Goal: Information Seeking & Learning: Compare options

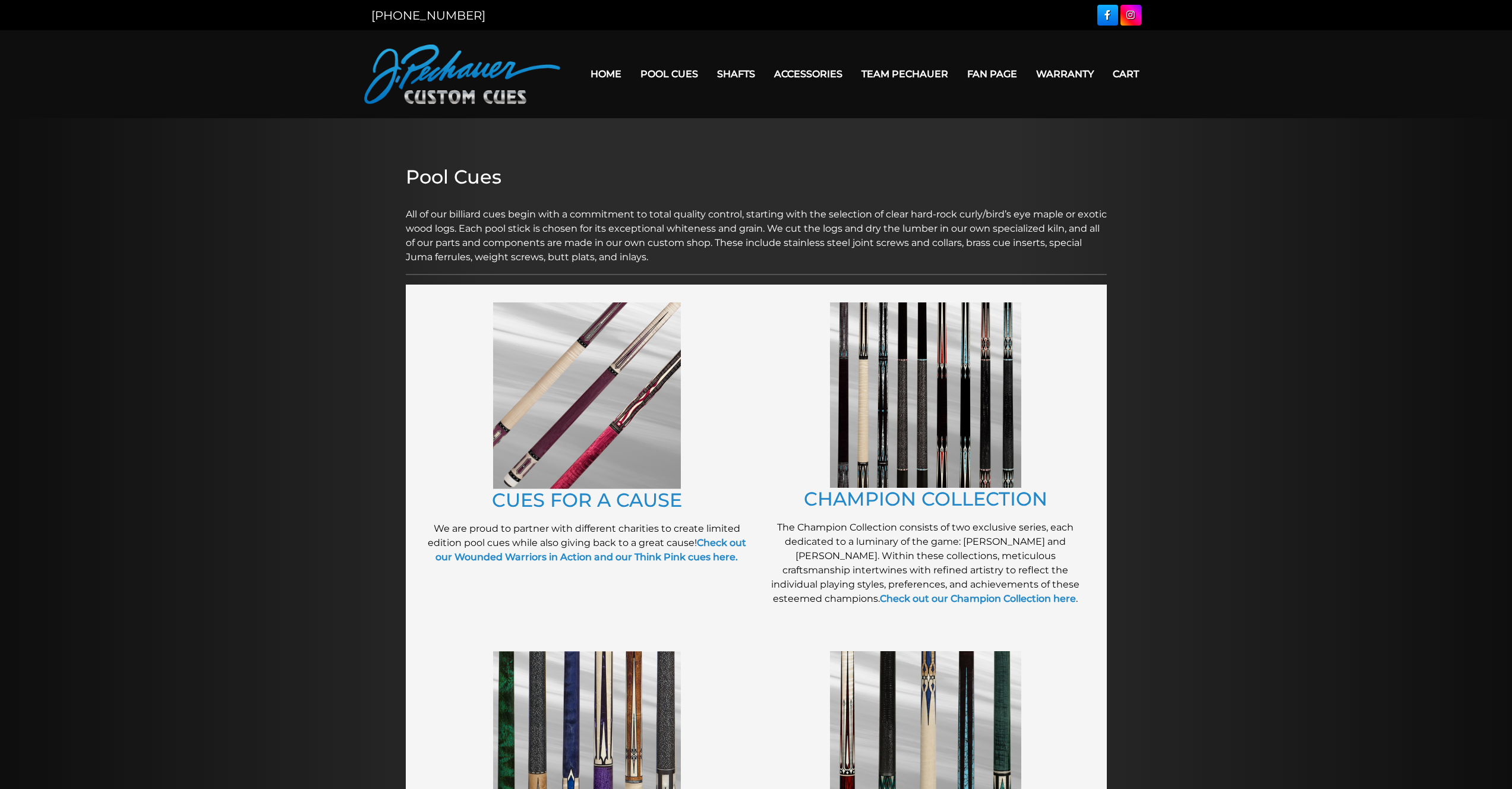
click at [562, 445] on img at bounding box center [587, 396] width 188 height 186
click at [885, 415] on img at bounding box center [926, 395] width 191 height 185
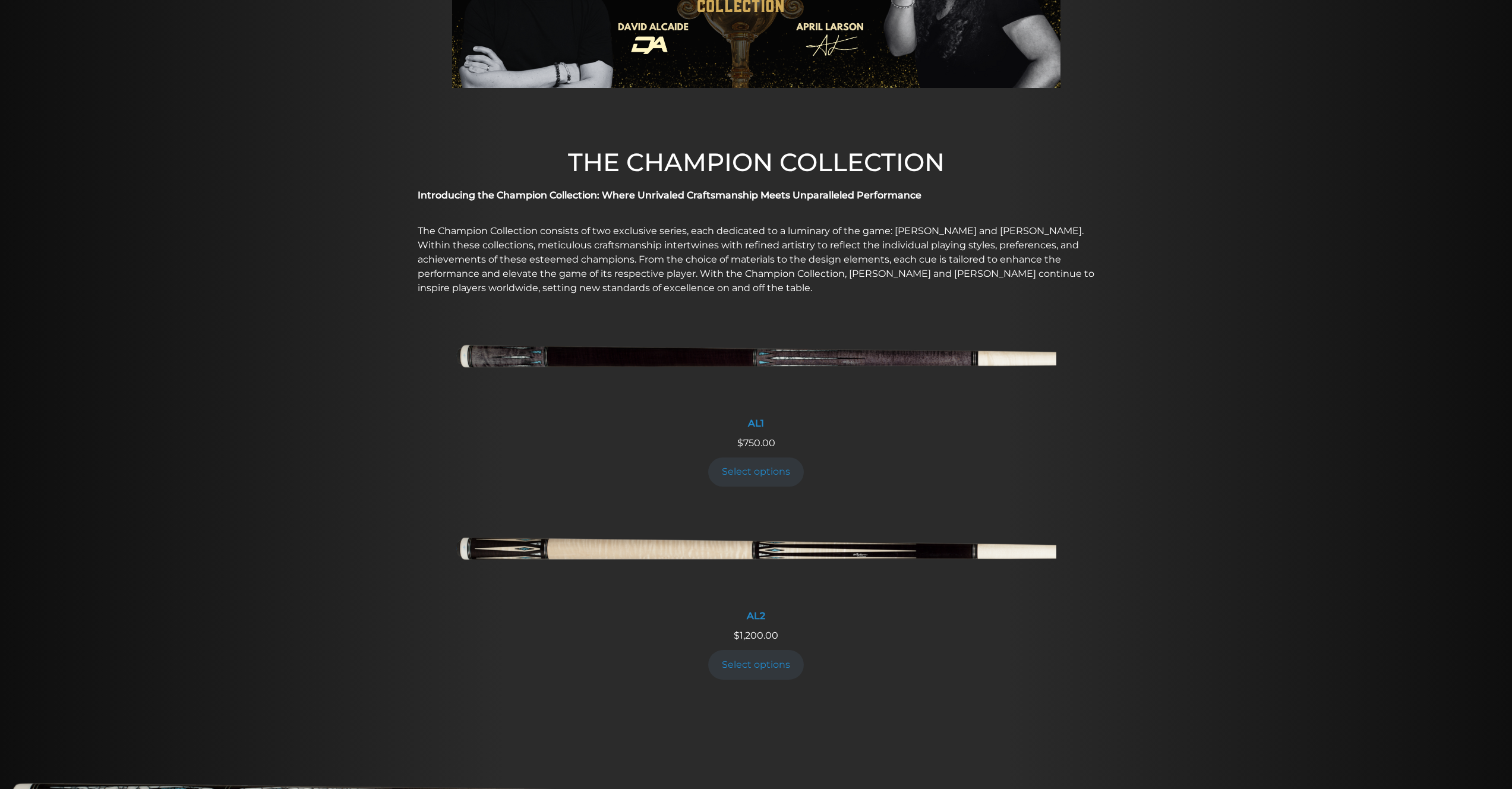
scroll to position [238, 0]
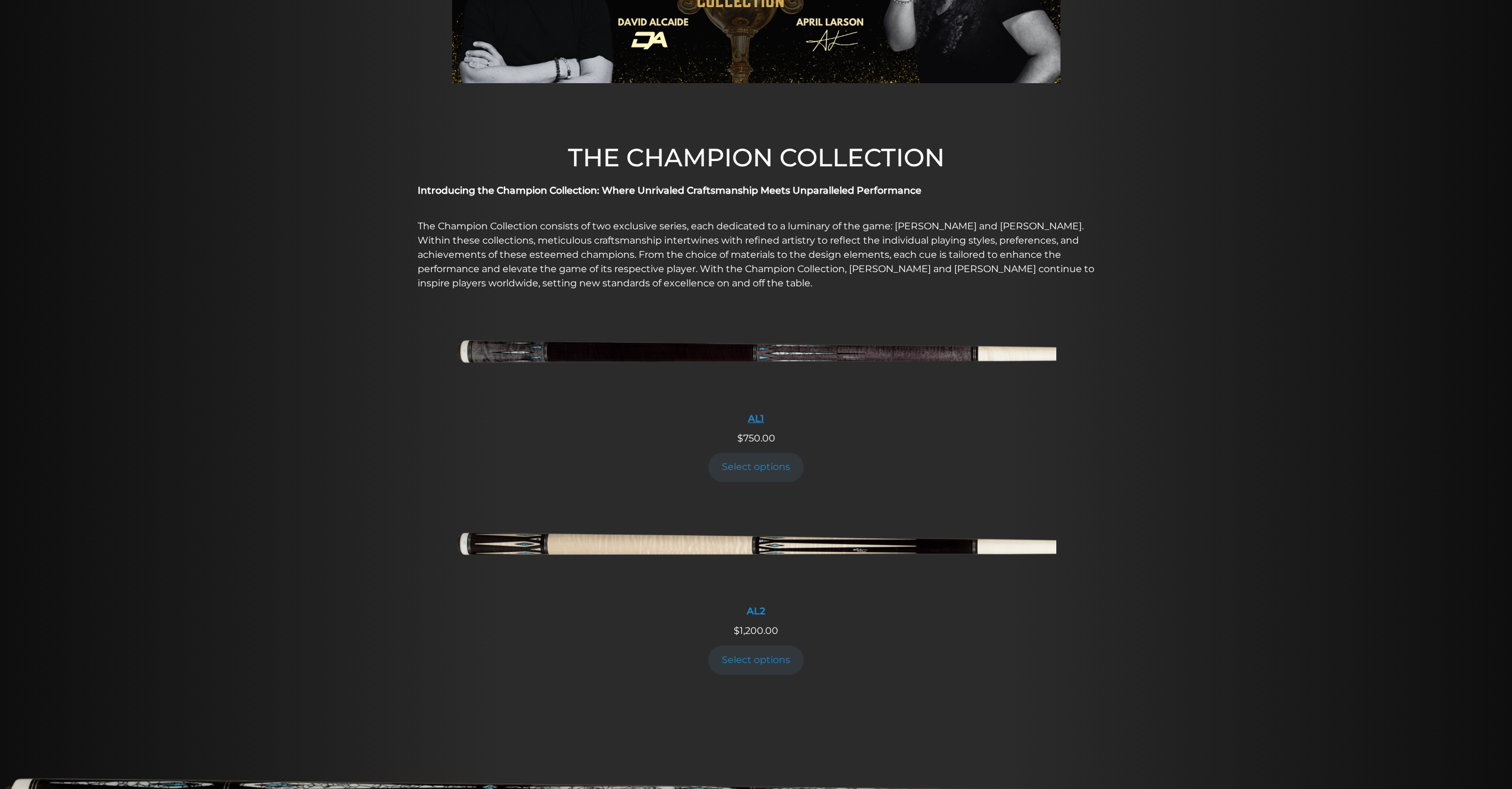
click at [812, 354] on img at bounding box center [756, 356] width 600 height 100
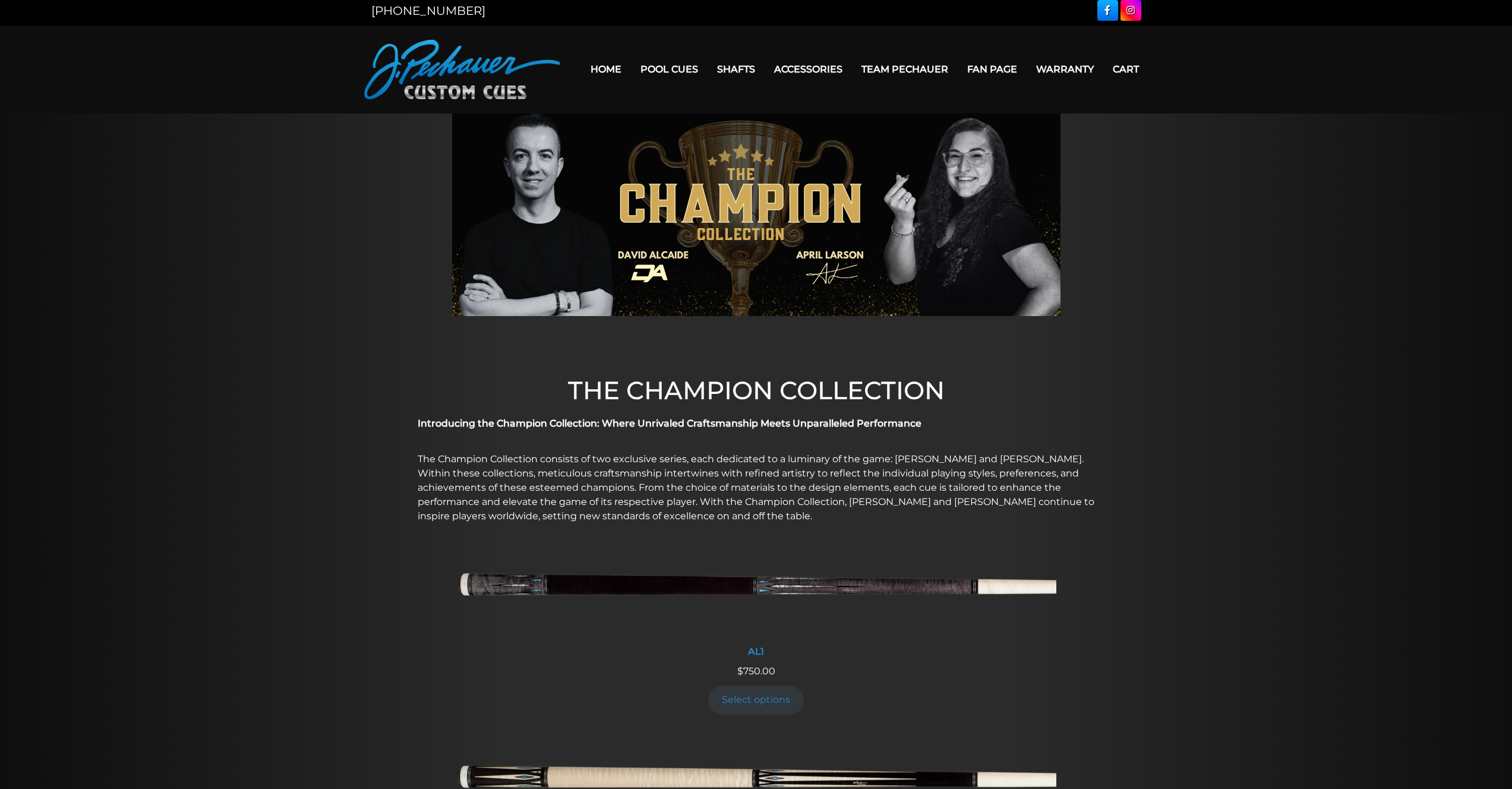
scroll to position [0, 0]
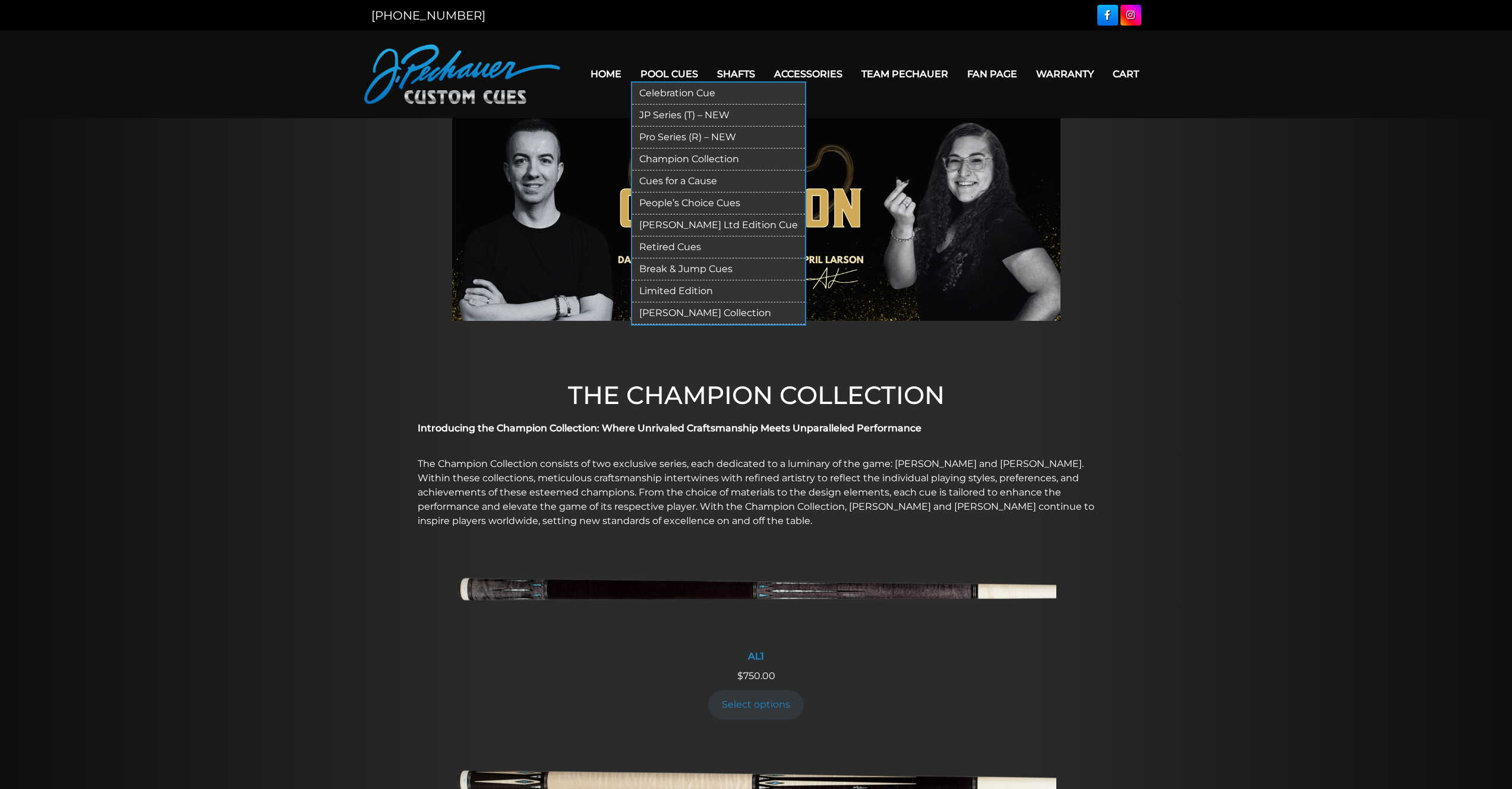
click at [681, 76] on link "Pool Cues" at bounding box center [669, 74] width 77 height 30
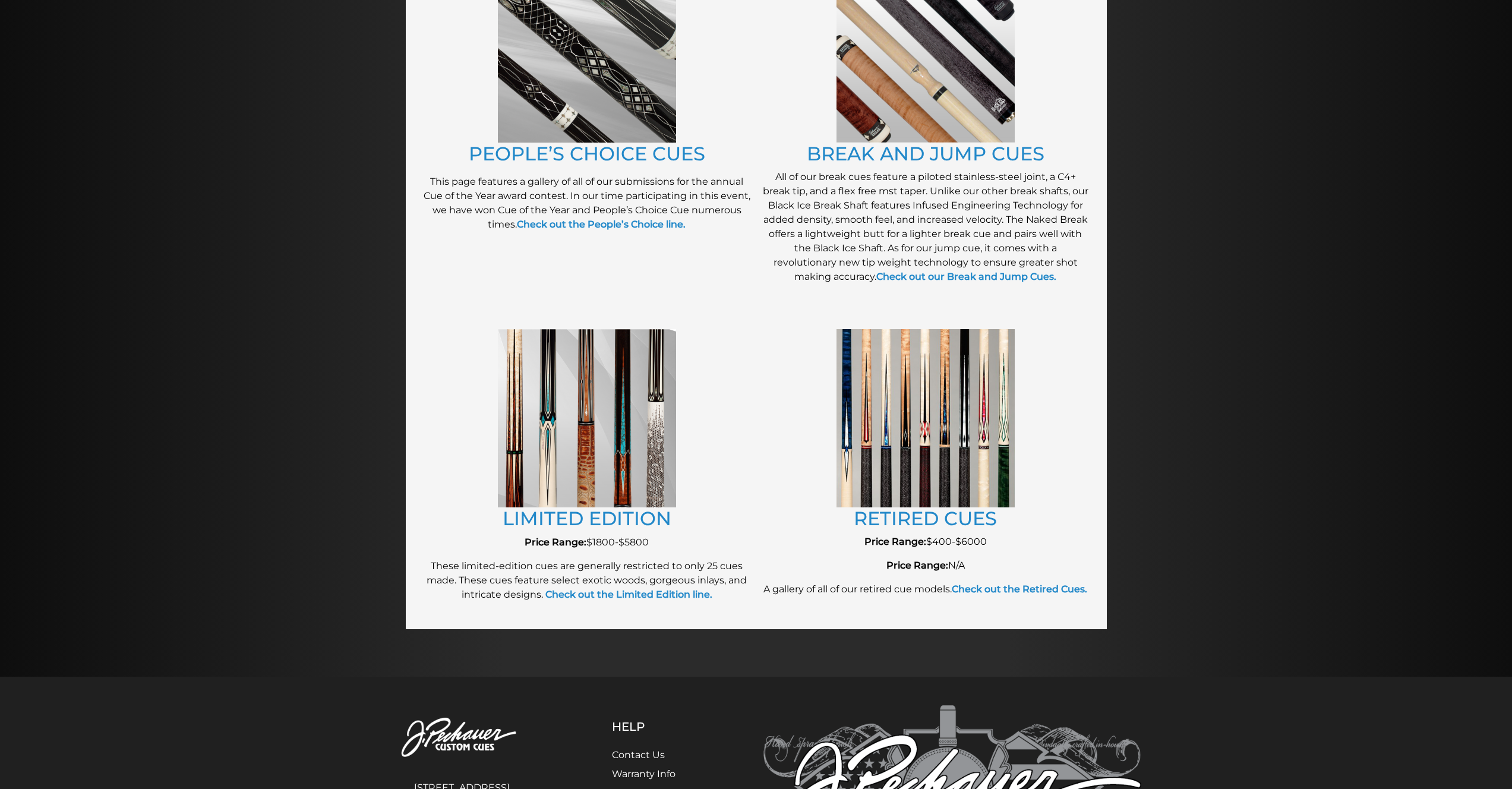
scroll to position [1041, 0]
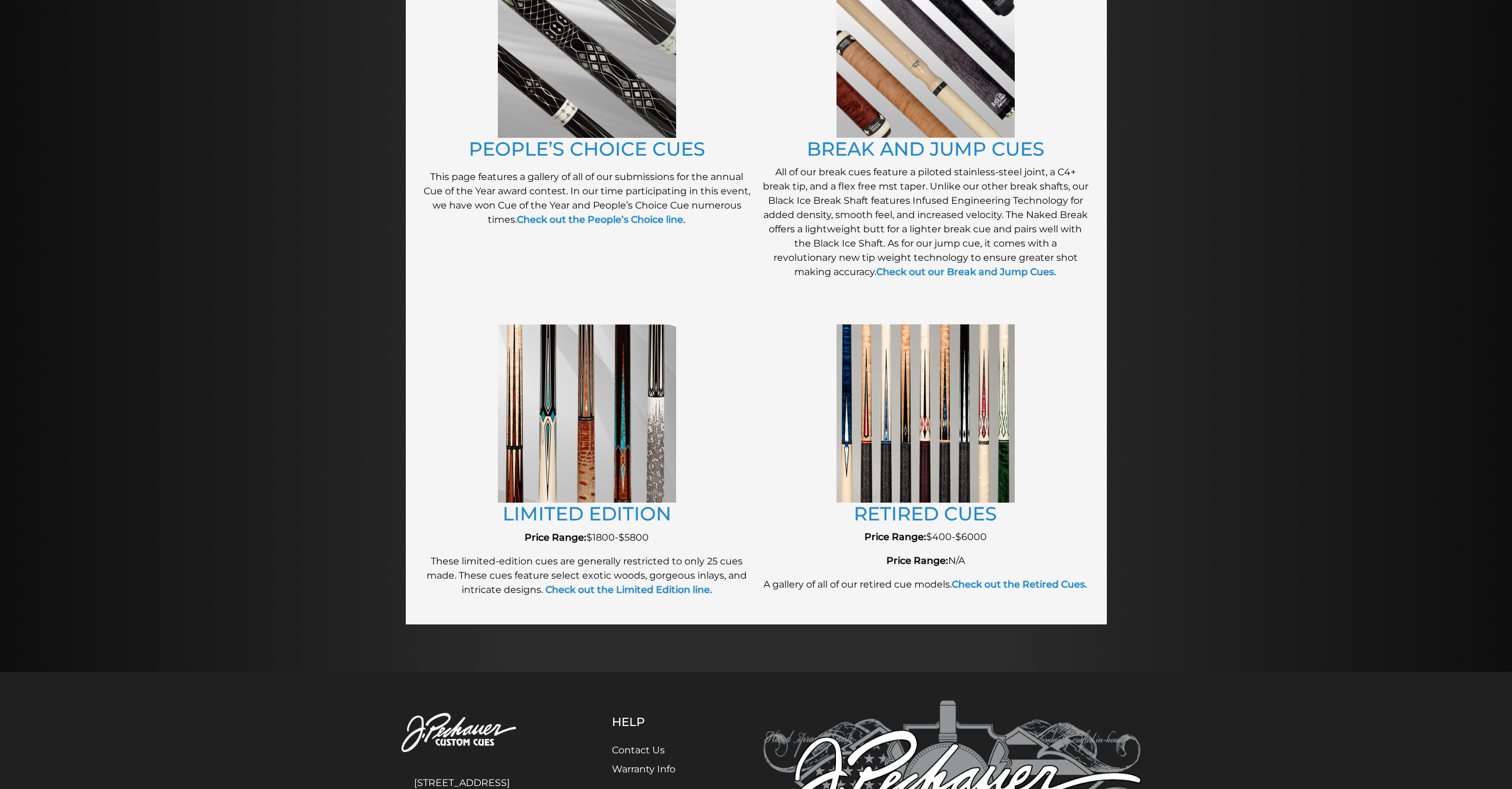
click at [926, 432] on img at bounding box center [926, 414] width 179 height 178
click at [921, 509] on link "RETIRED CUES" at bounding box center [926, 513] width 144 height 23
click at [907, 517] on link "RETIRED CUES" at bounding box center [926, 513] width 144 height 23
click at [1042, 583] on strong "Check out the Retired Cues." at bounding box center [1020, 584] width 135 height 11
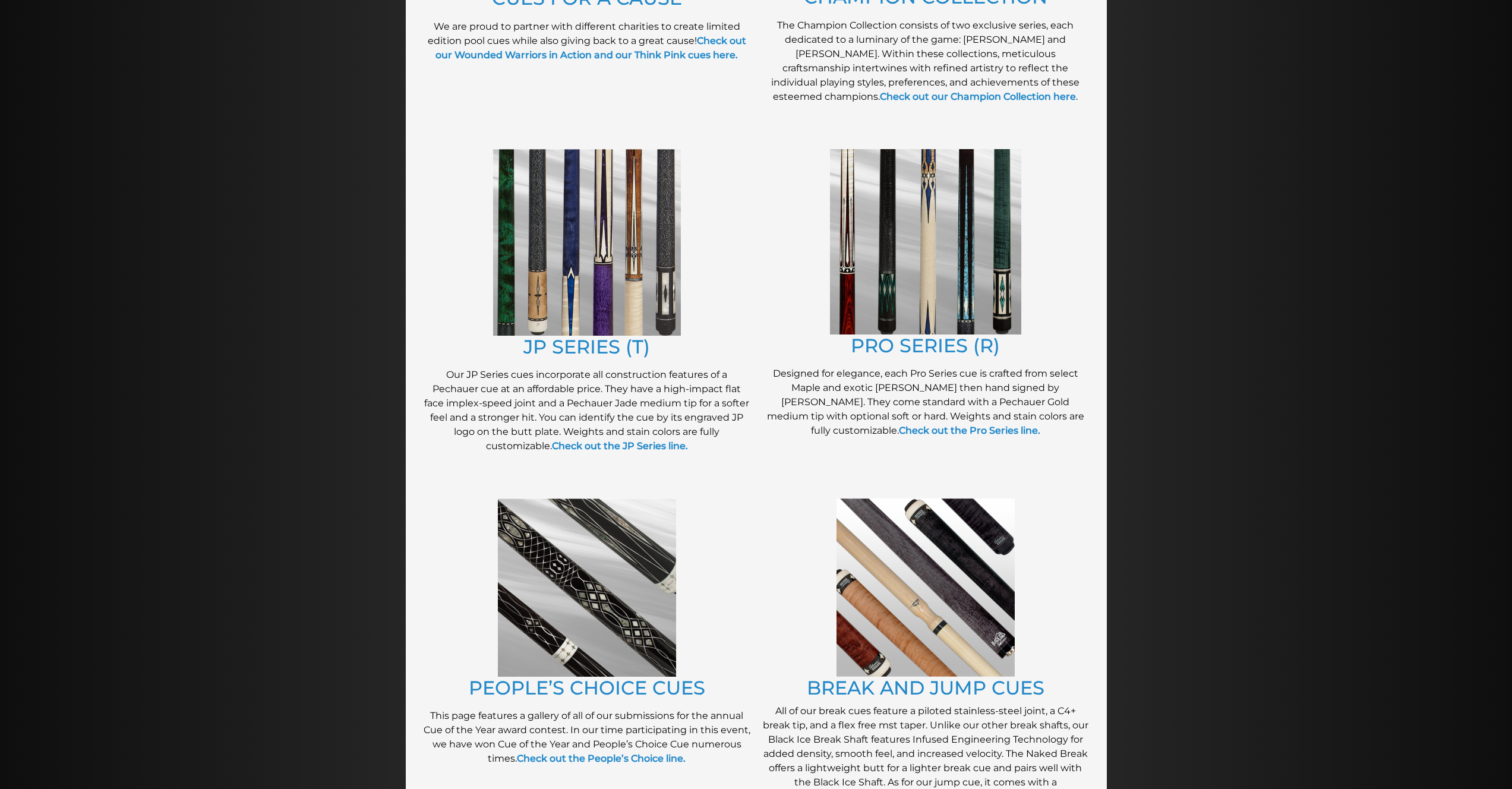
scroll to position [492, 0]
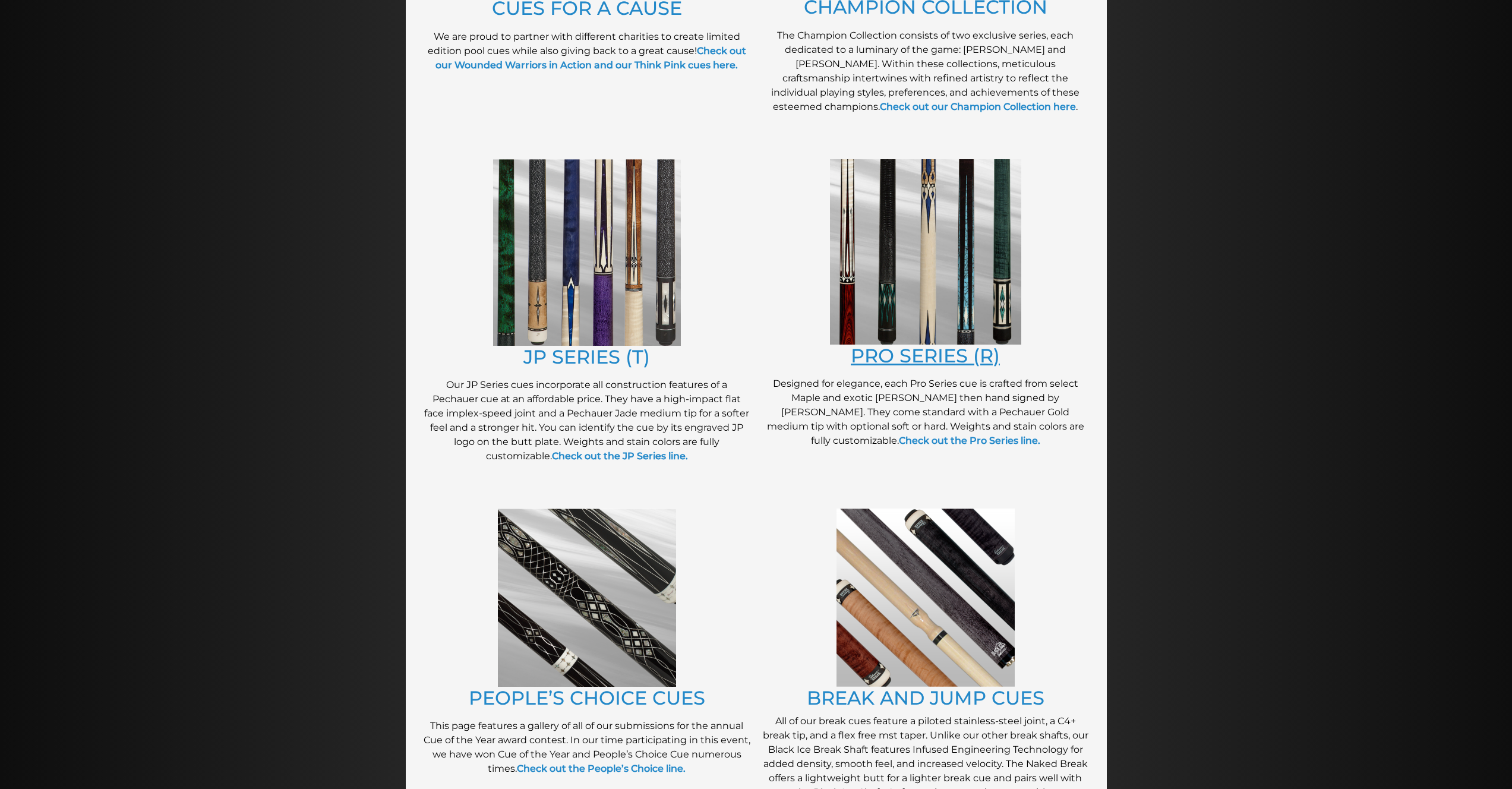
click at [932, 356] on link "PRO SERIES (R)" at bounding box center [925, 355] width 149 height 23
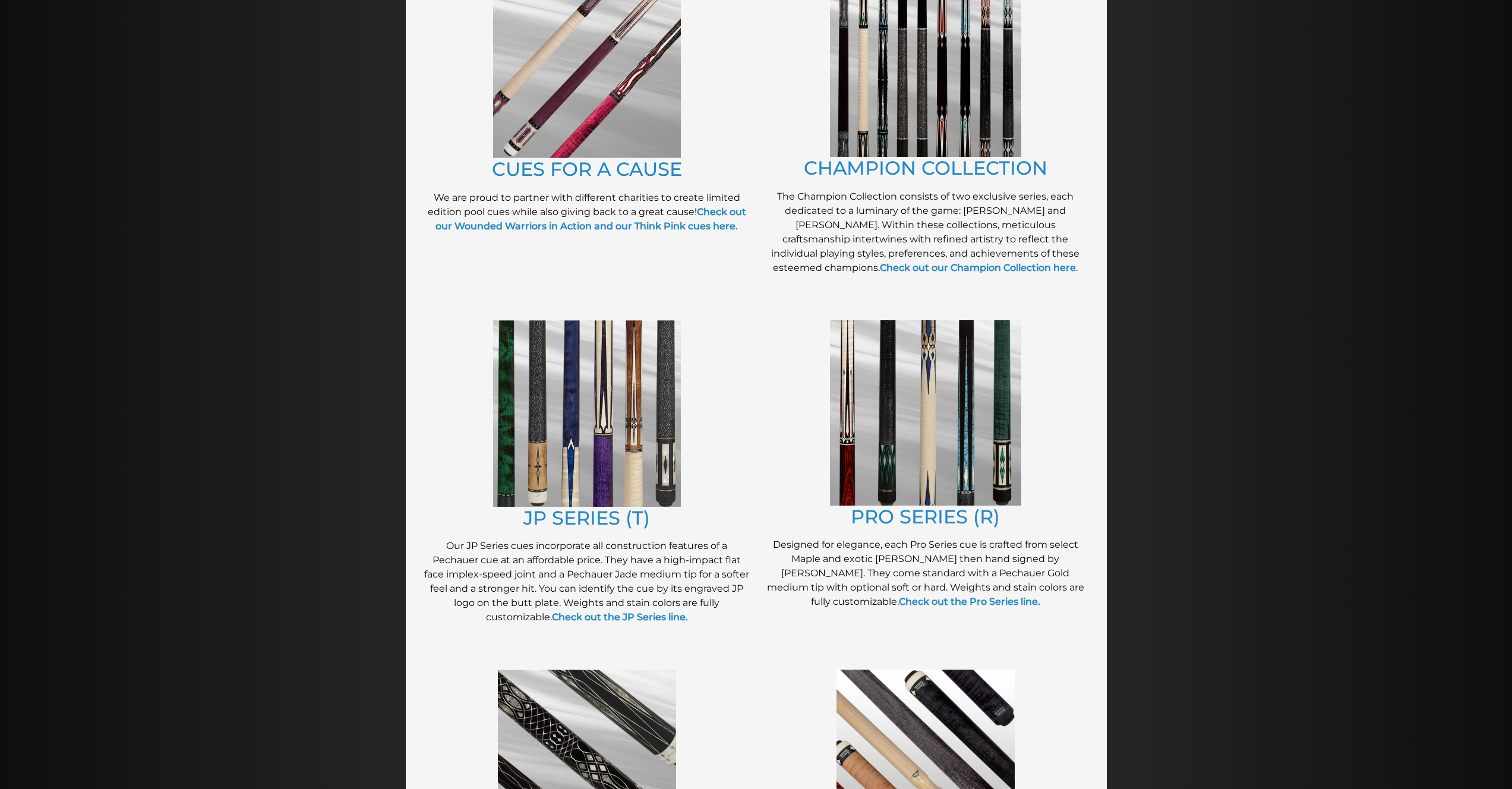
scroll to position [314, 0]
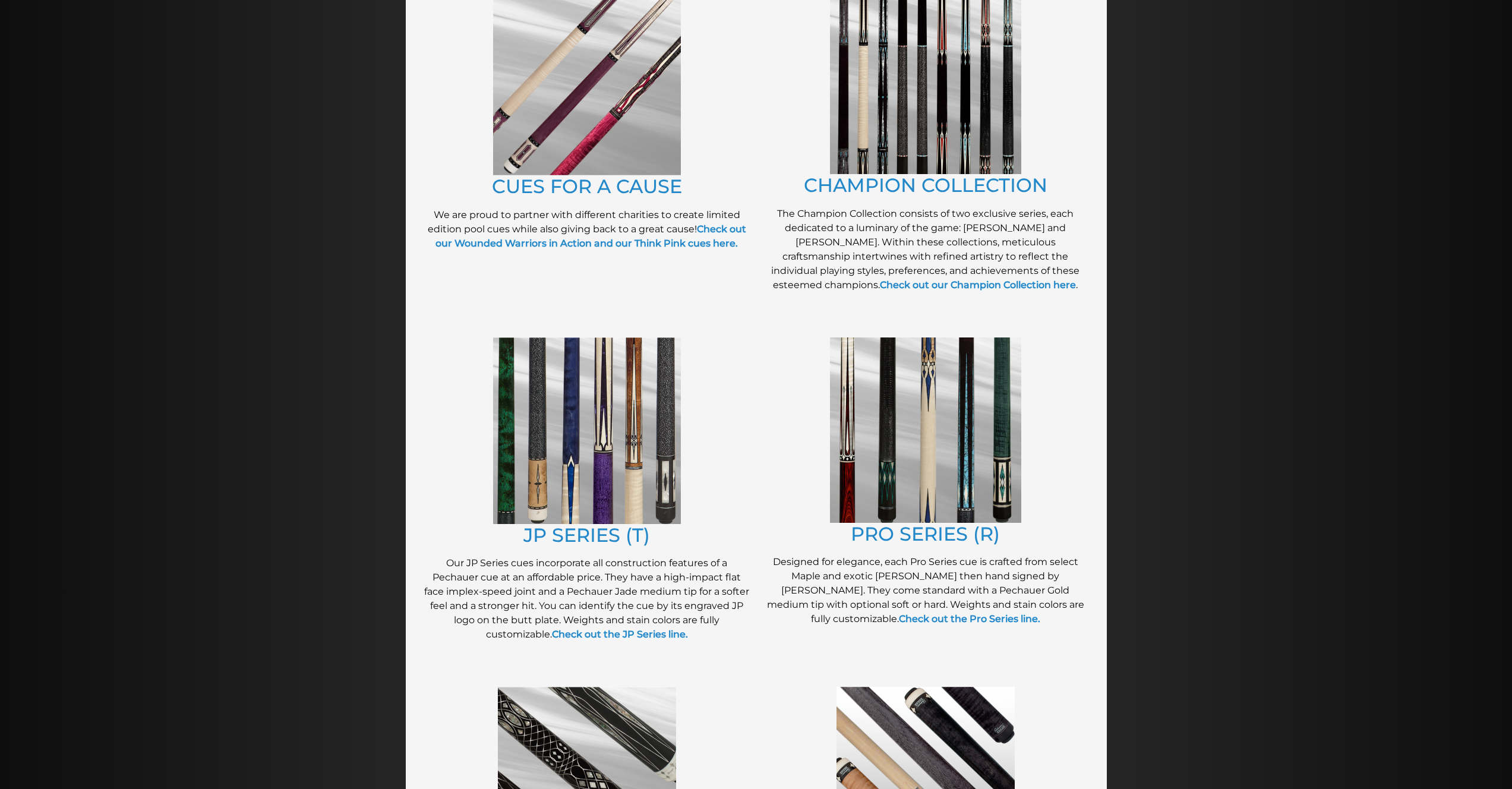
click at [622, 416] on img at bounding box center [587, 431] width 188 height 186
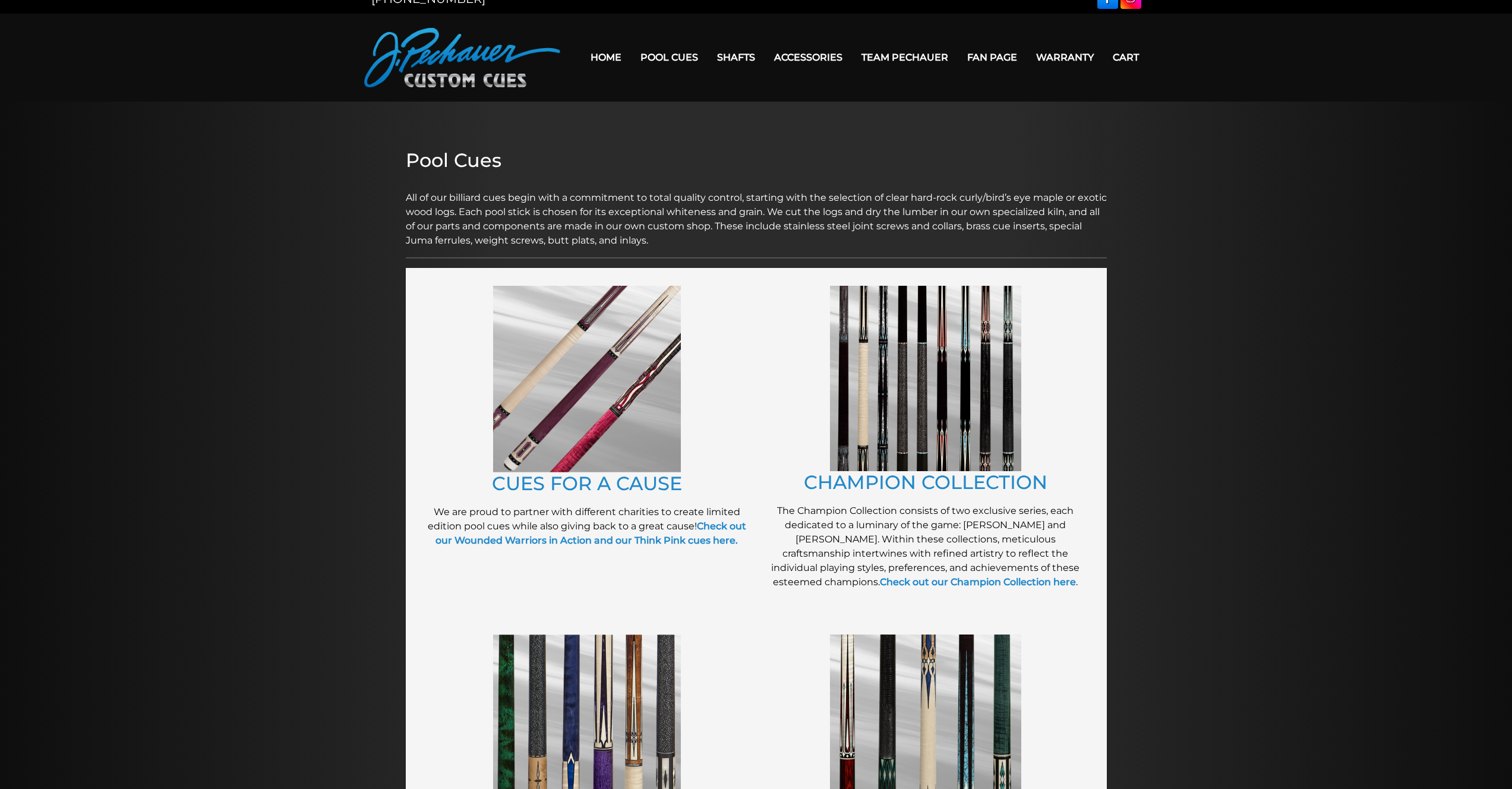
scroll to position [0, 0]
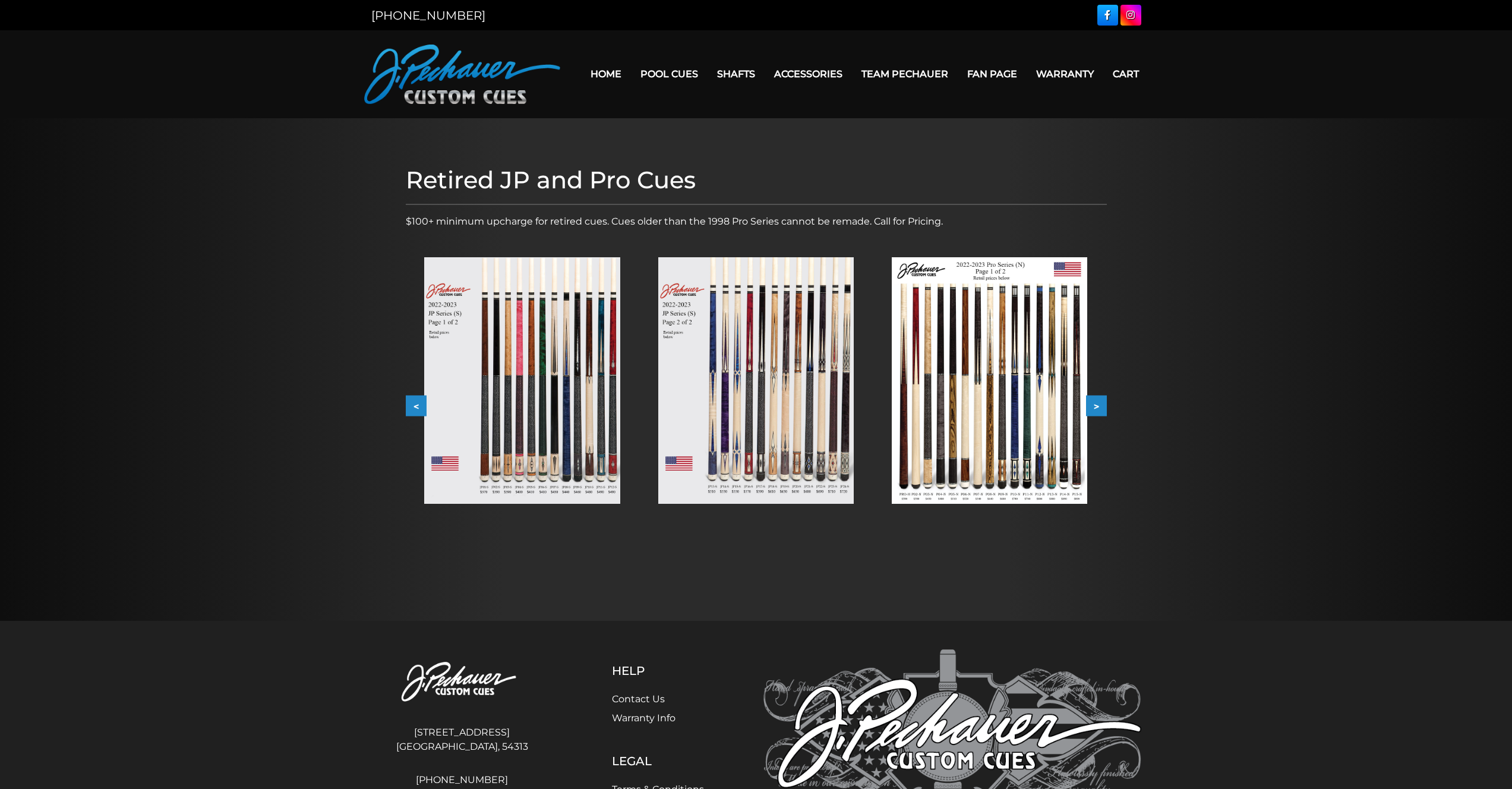
click at [562, 427] on img at bounding box center [521, 380] width 196 height 246
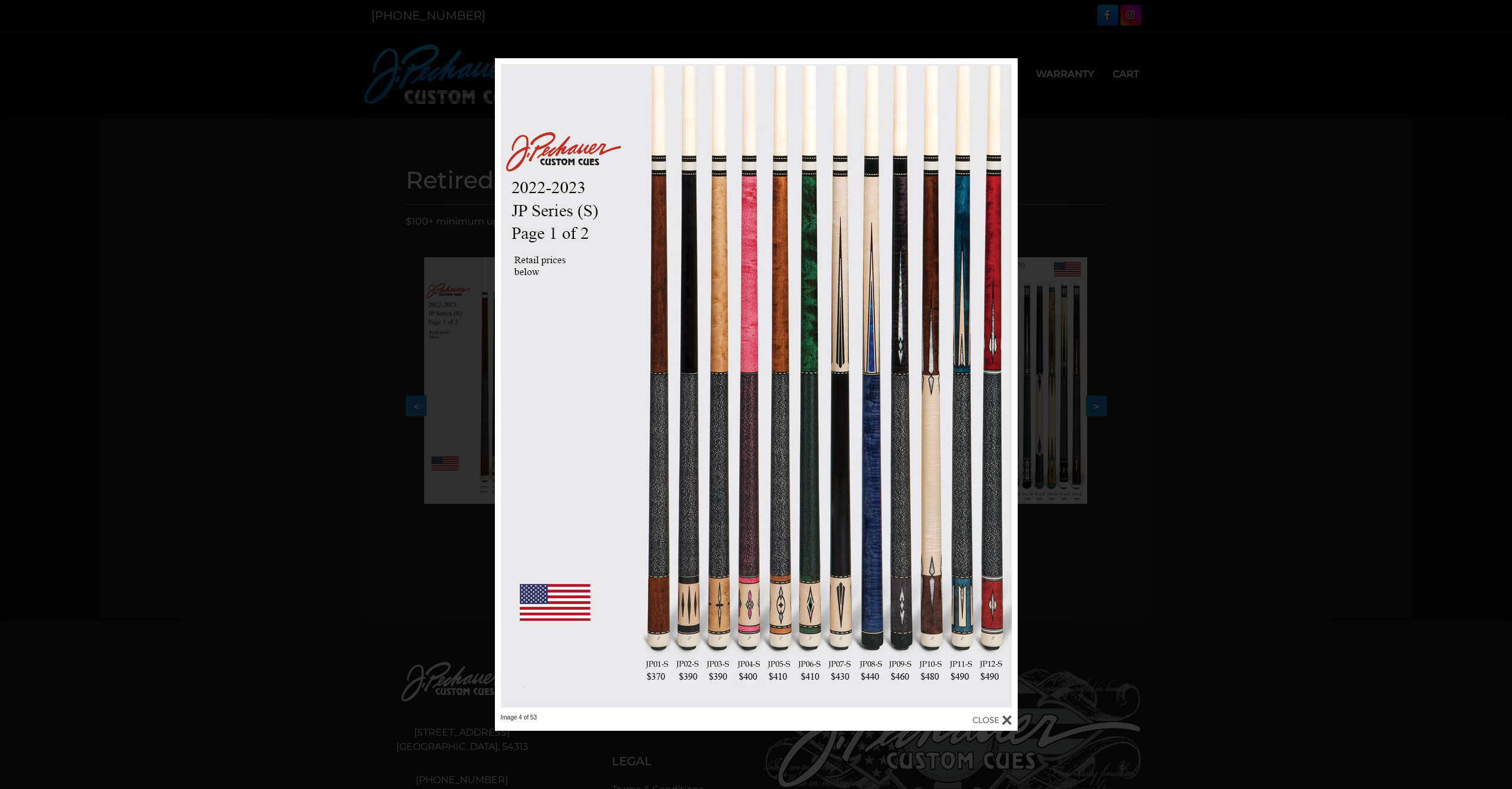
click at [776, 476] on div at bounding box center [756, 386] width 523 height 656
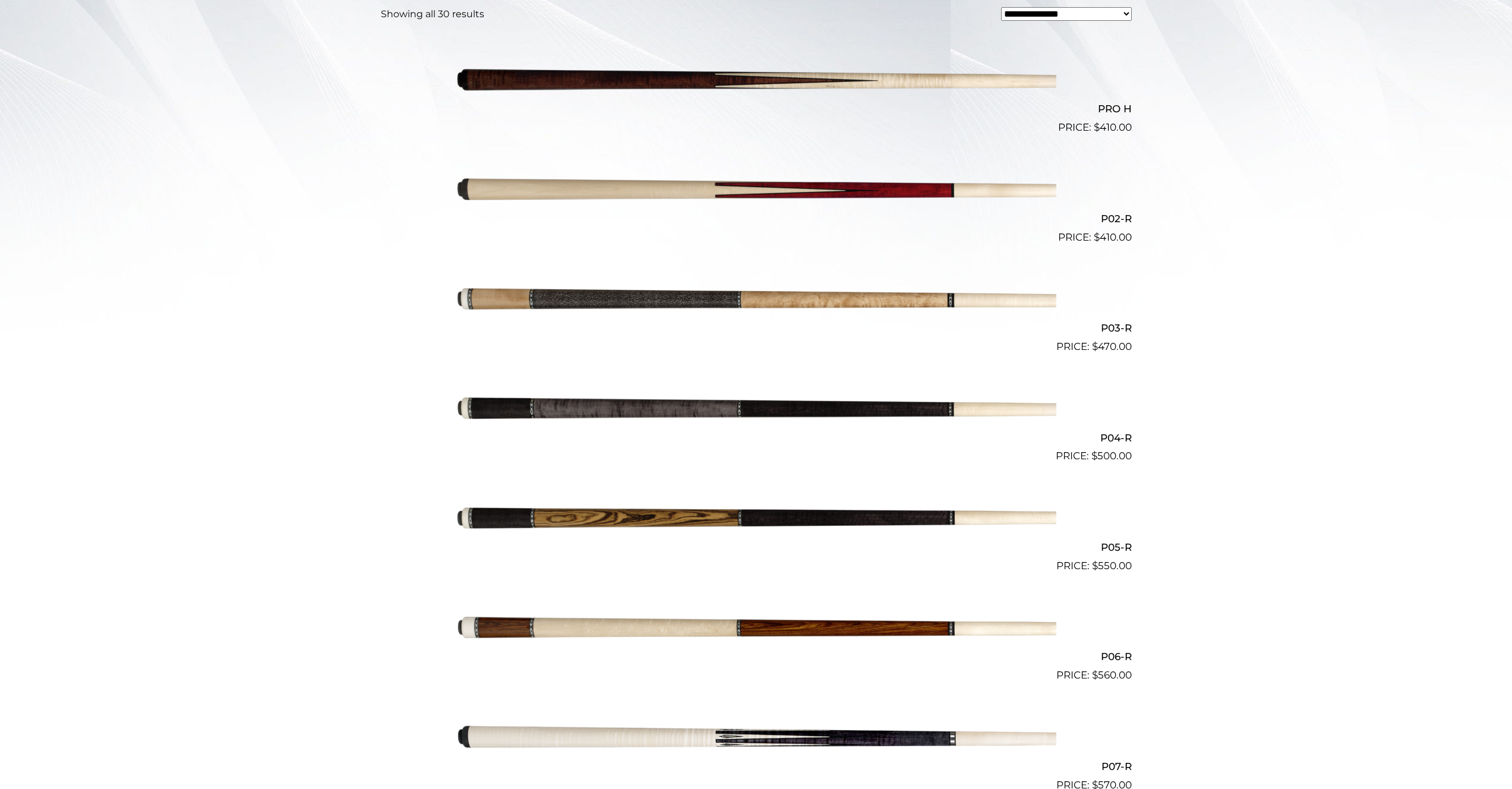
scroll to position [356, 0]
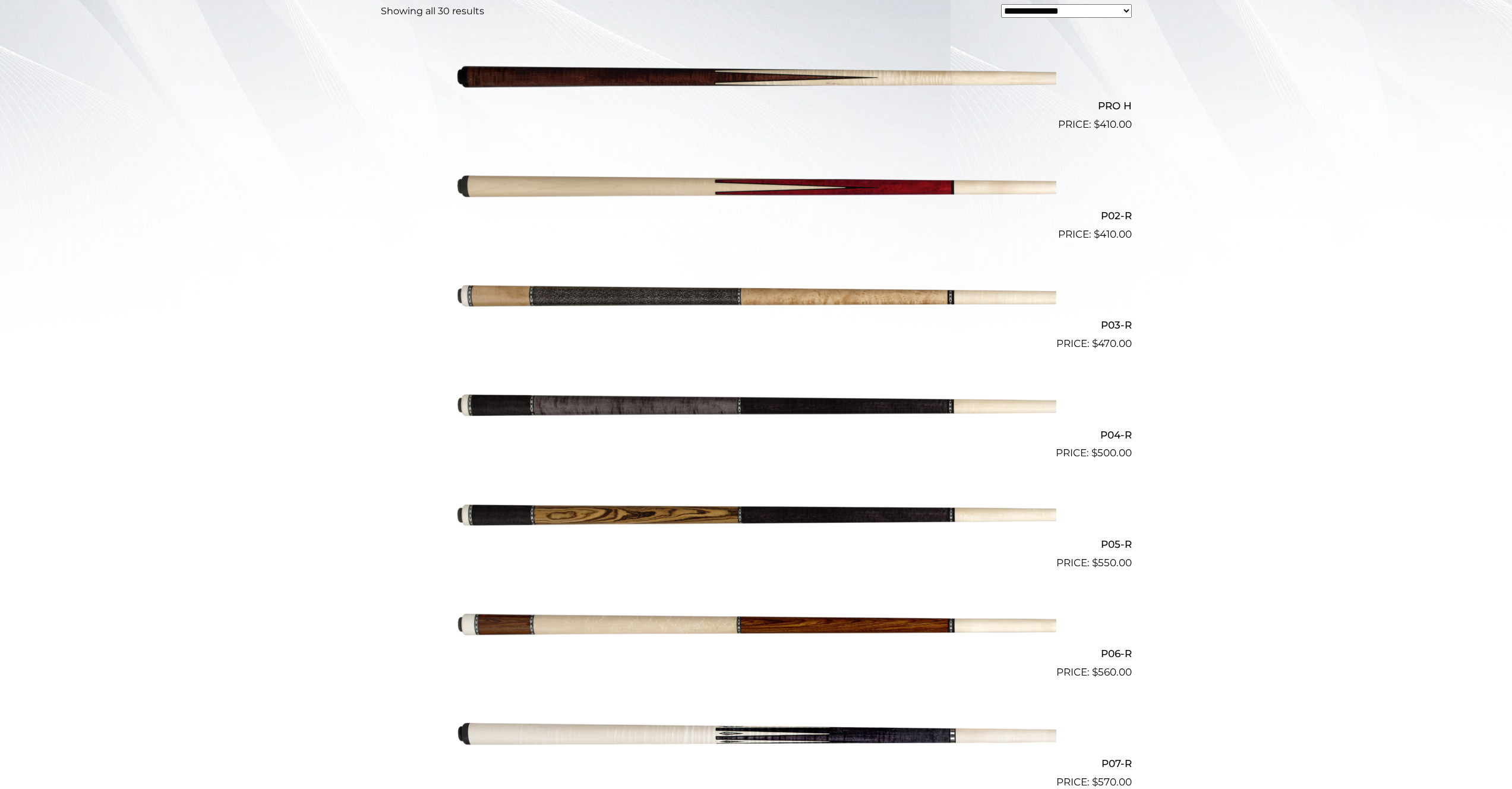
click at [716, 291] on img at bounding box center [756, 297] width 600 height 100
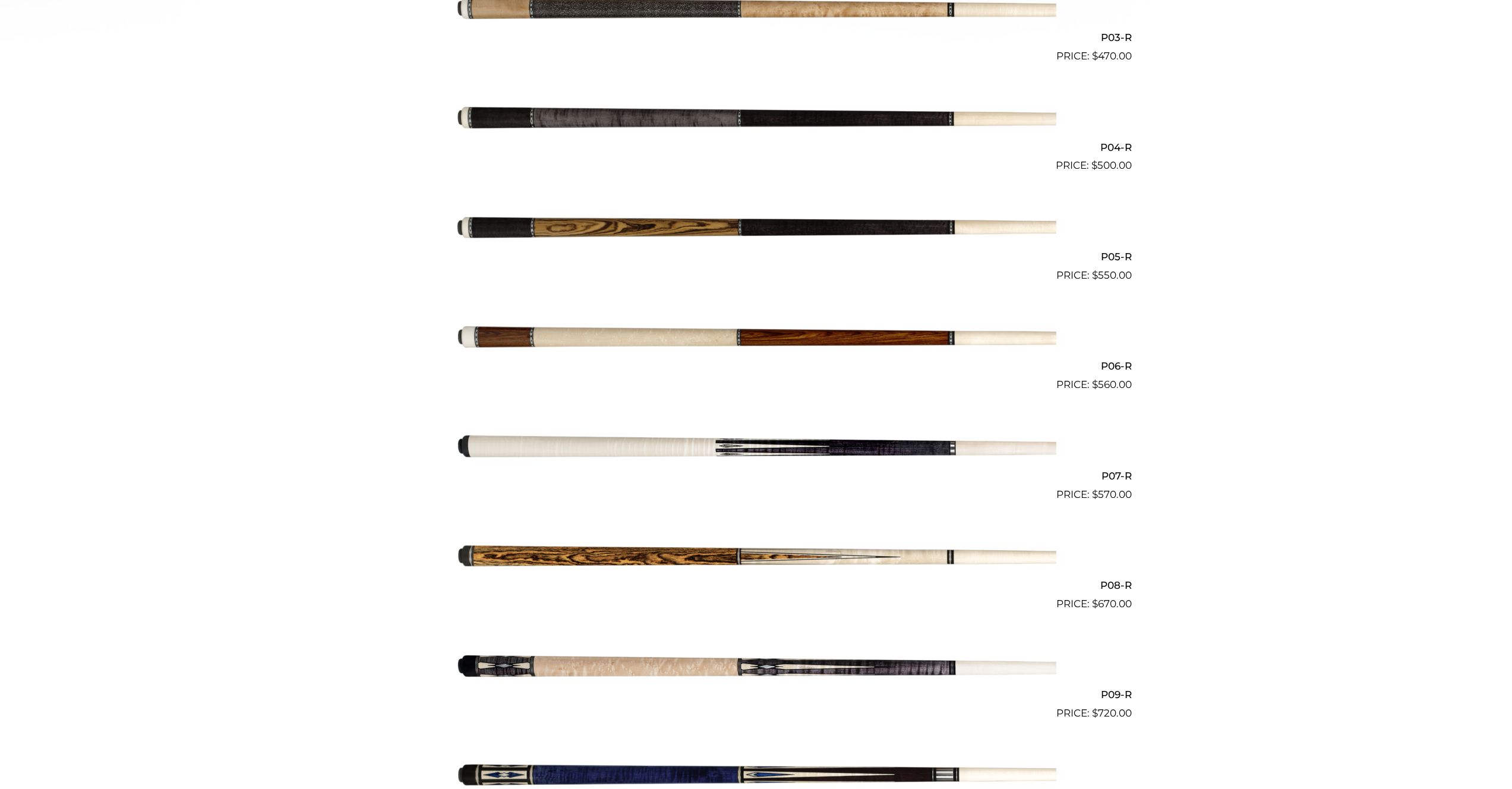
scroll to position [654, 0]
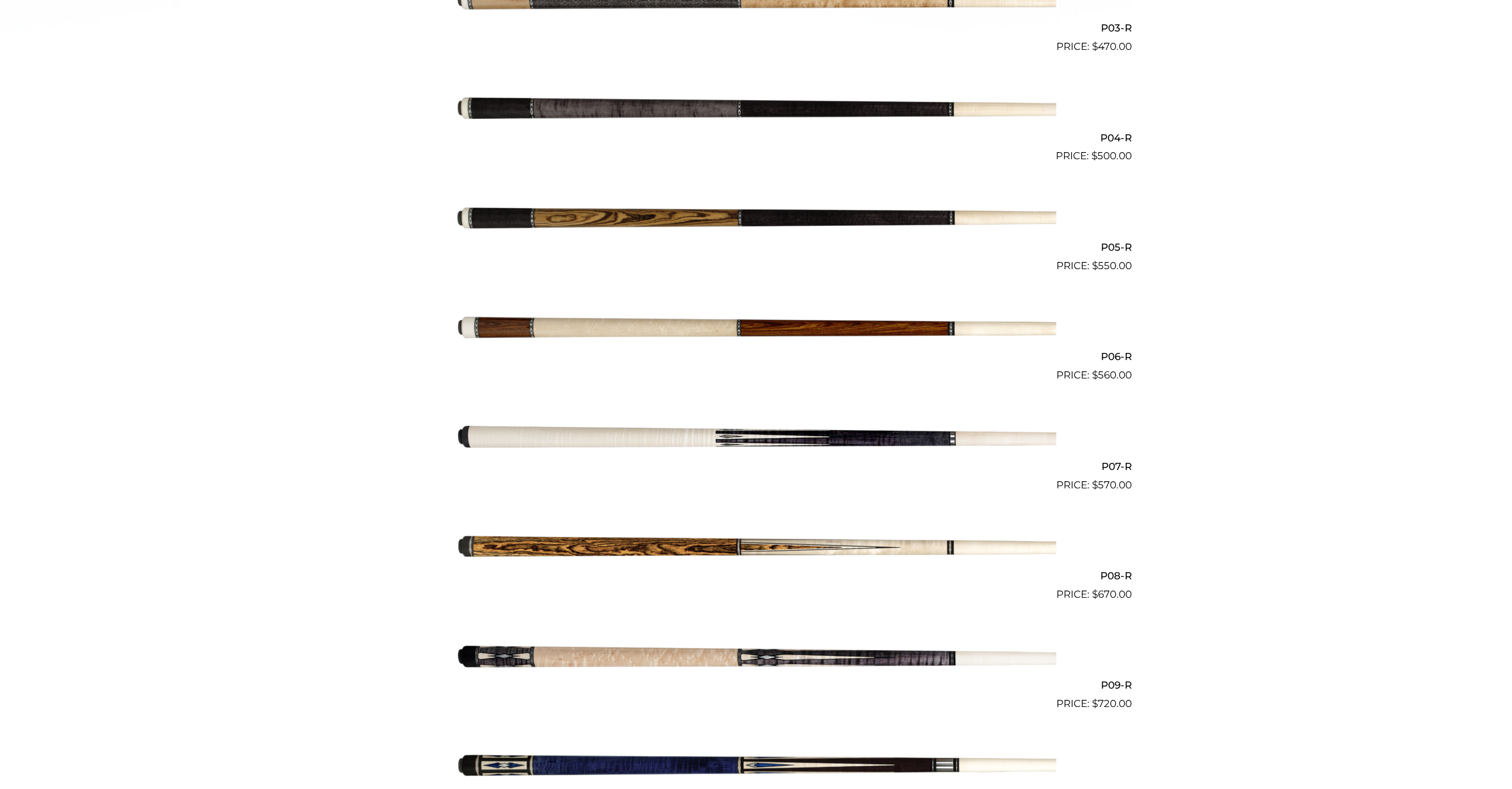
click at [721, 322] on img at bounding box center [756, 328] width 600 height 100
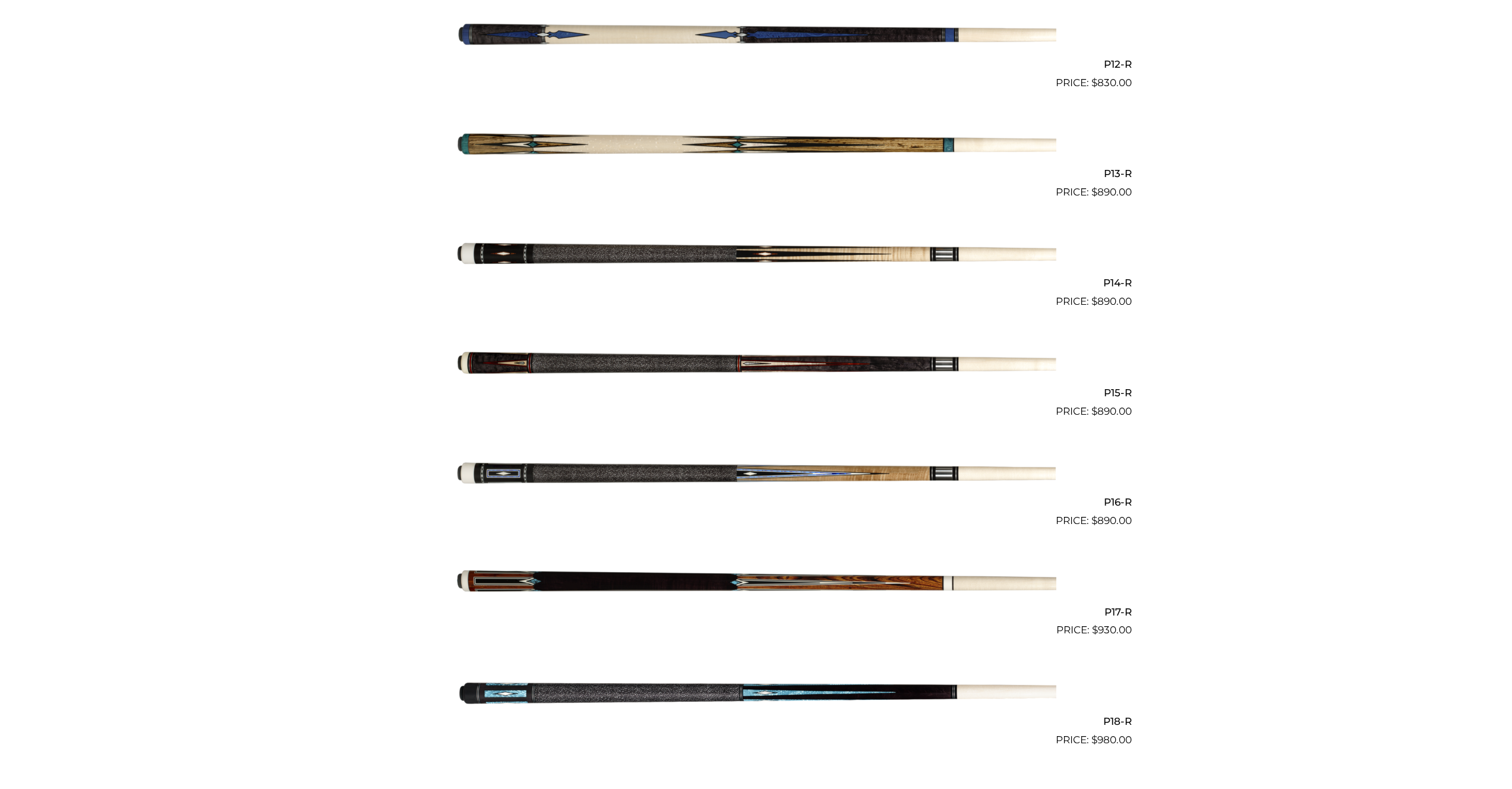
scroll to position [1604, 0]
click at [636, 358] on img at bounding box center [756, 363] width 600 height 100
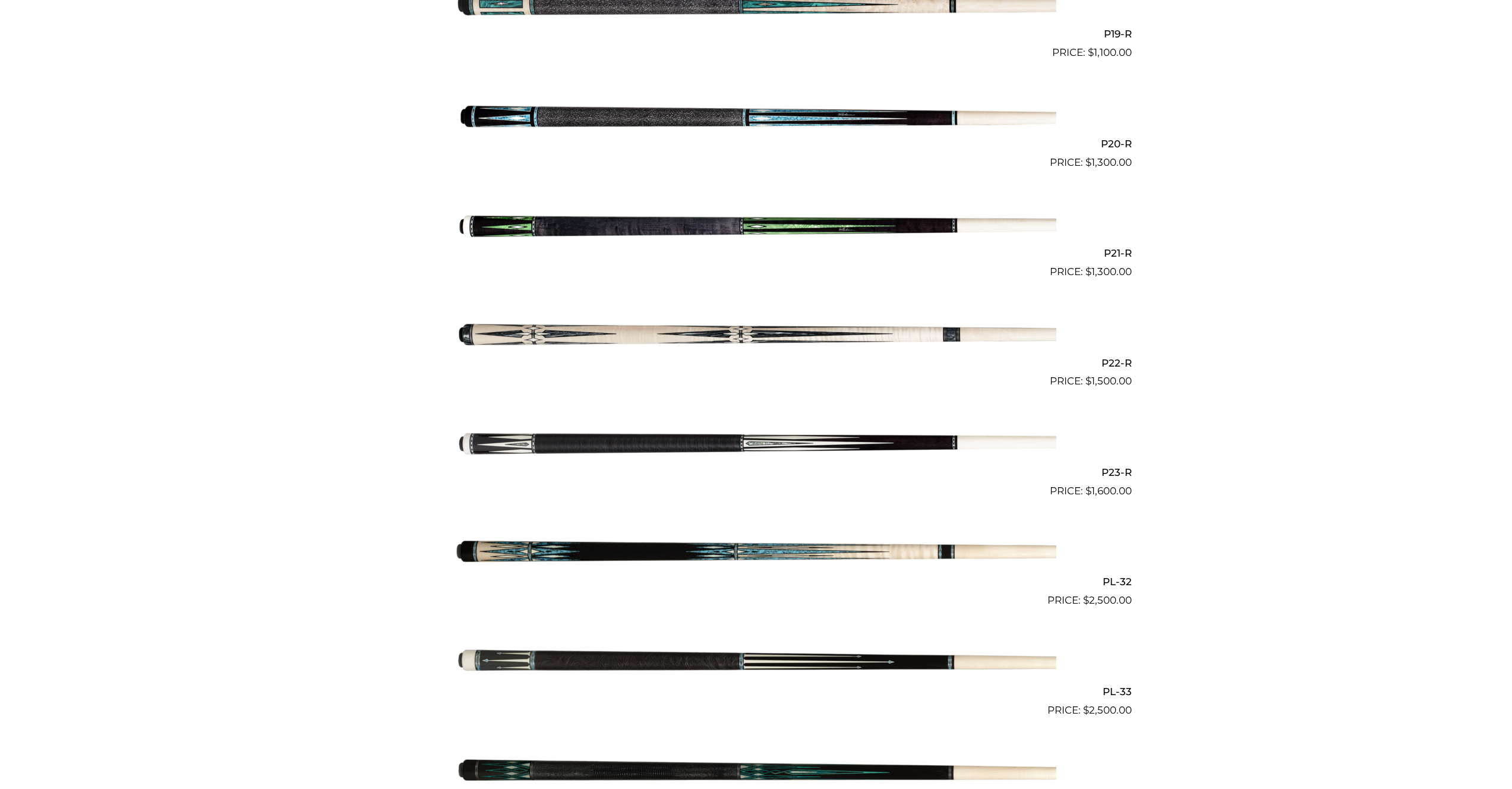
scroll to position [2392, 0]
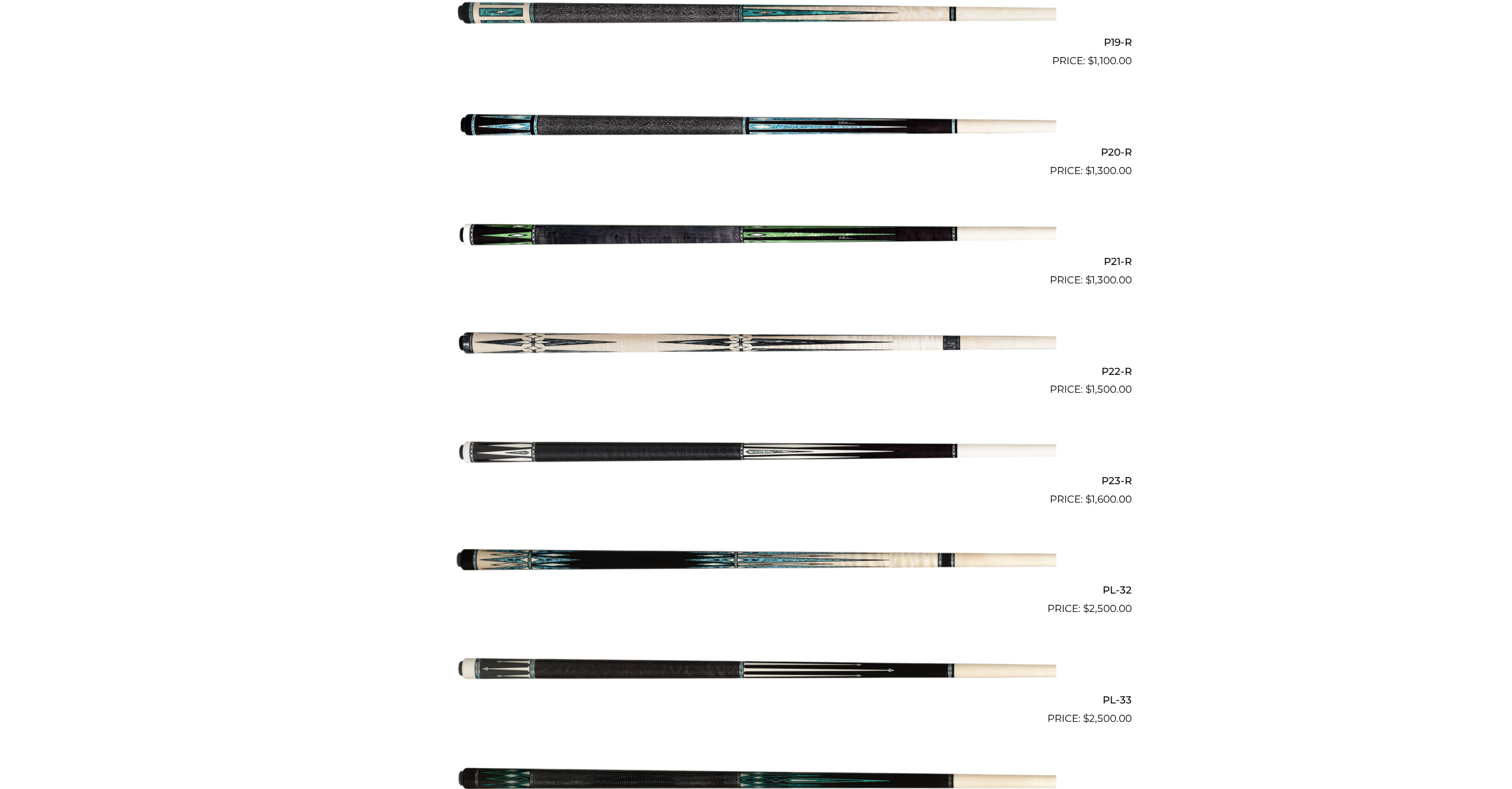
click at [657, 337] on img at bounding box center [756, 343] width 600 height 100
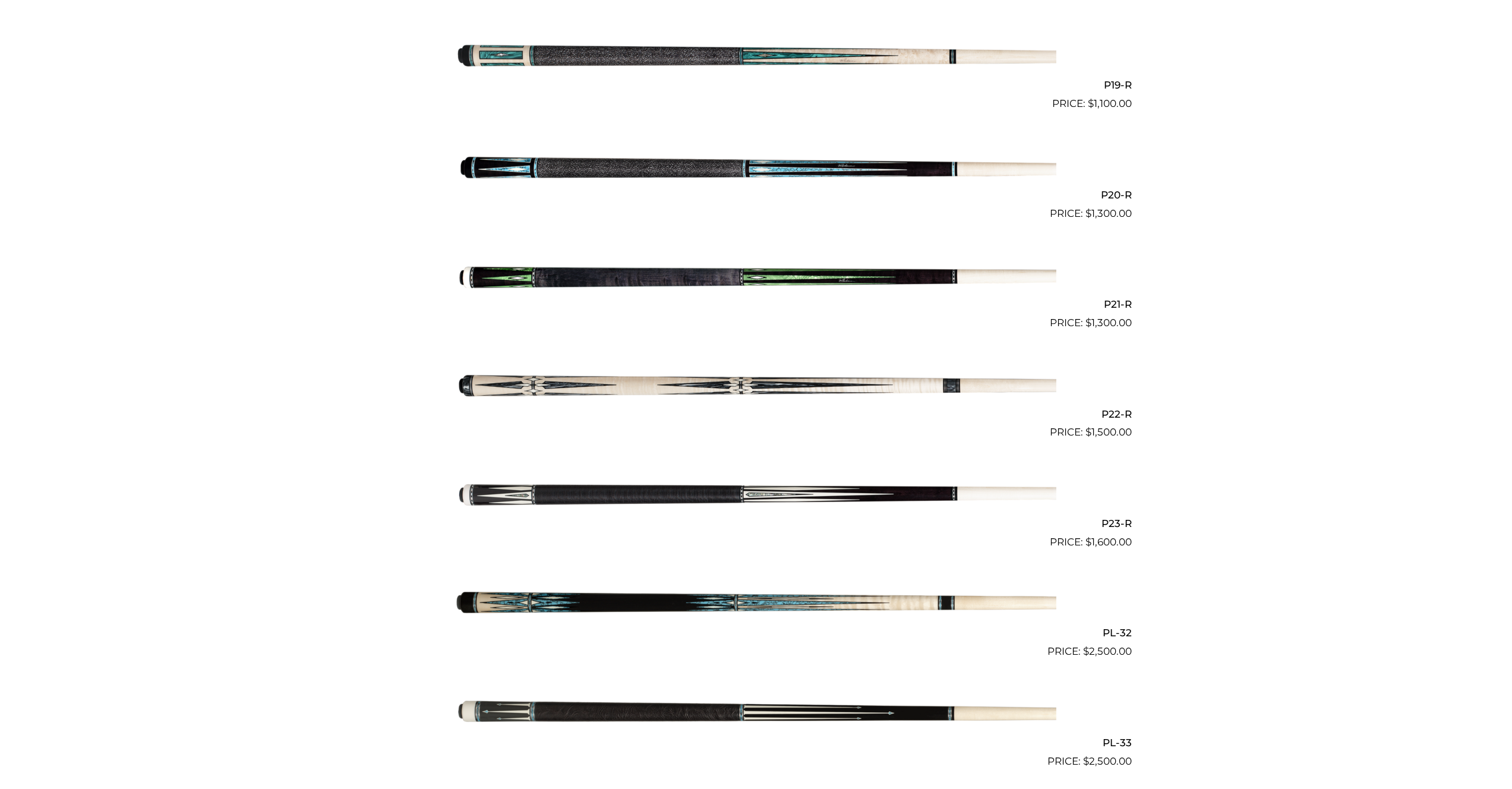
scroll to position [2334, 0]
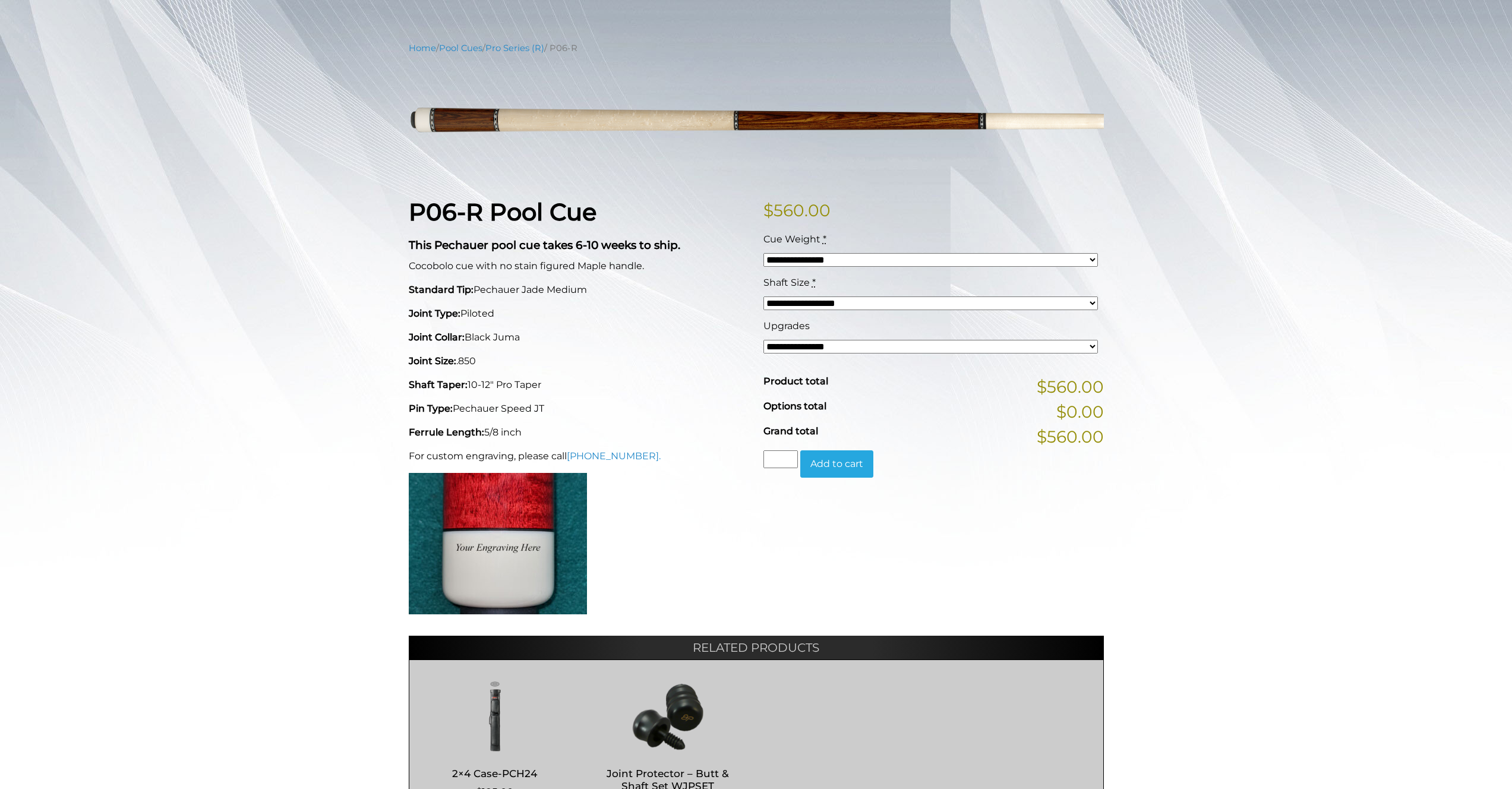
scroll to position [119, 0]
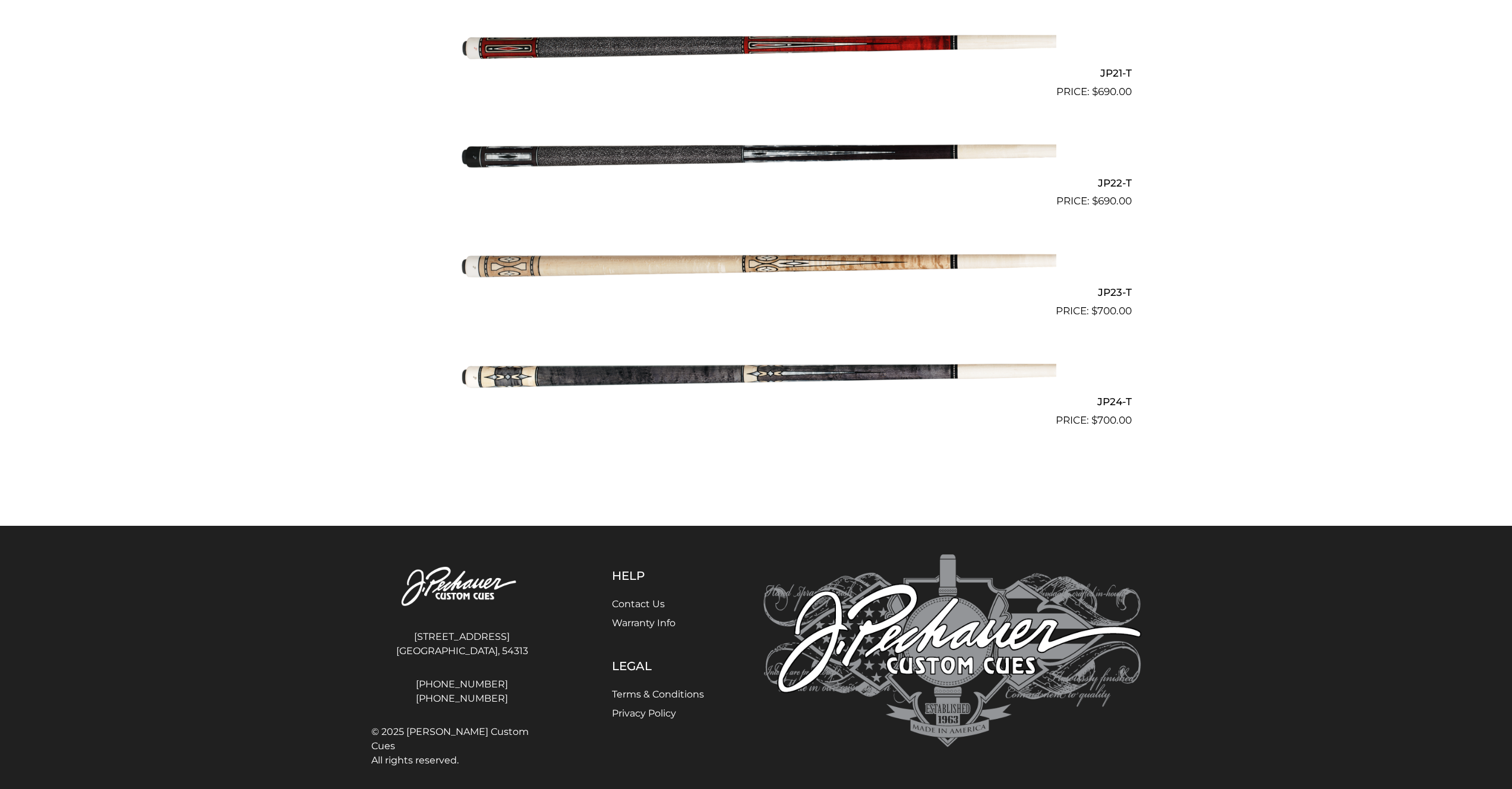
scroll to position [2588, 0]
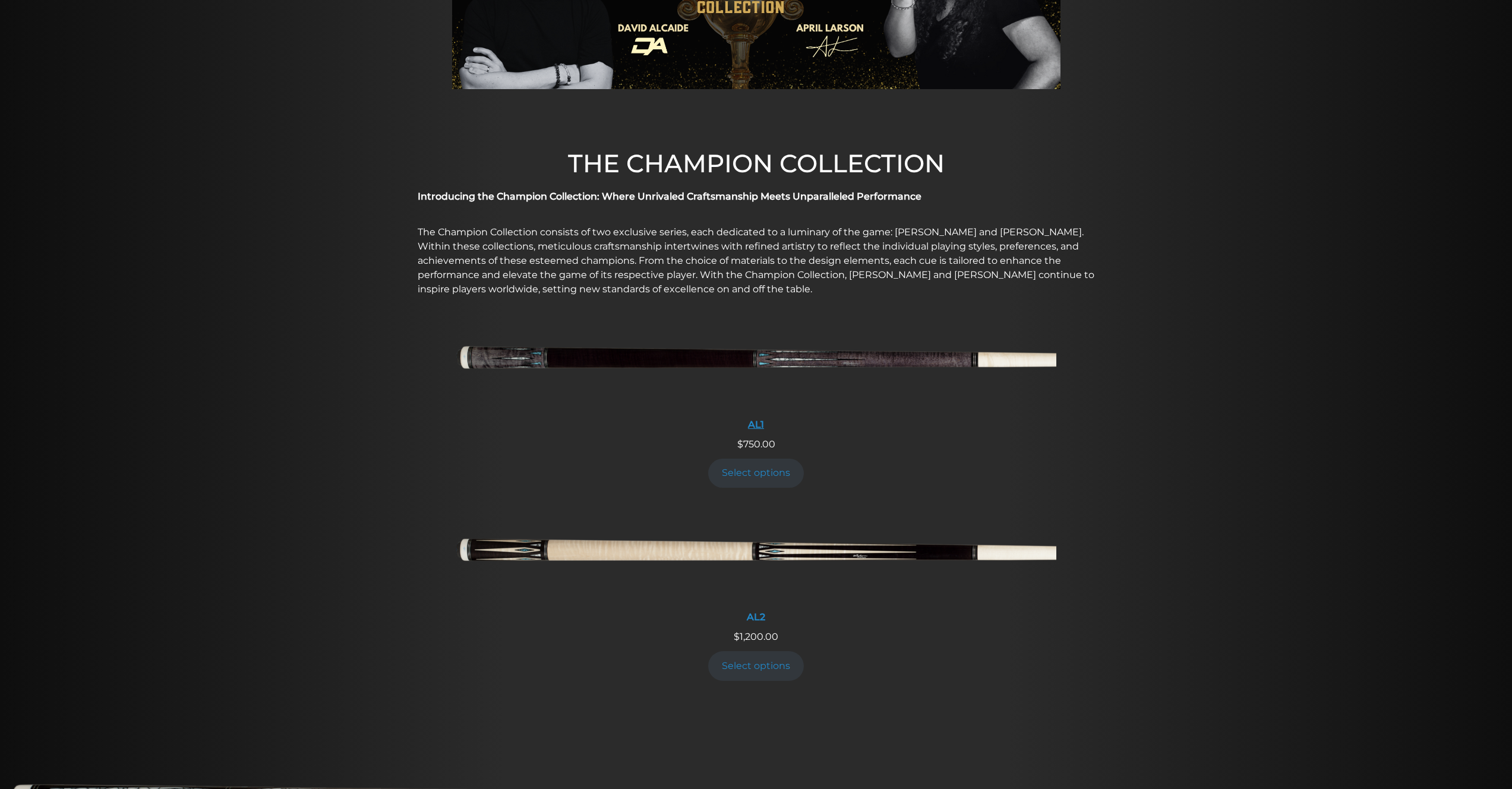
scroll to position [238, 0]
